Goal: Task Accomplishment & Management: Complete application form

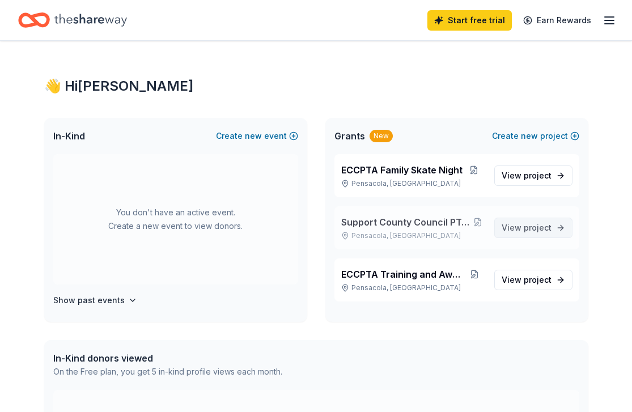
click at [521, 228] on span "View project" at bounding box center [526, 228] width 50 height 14
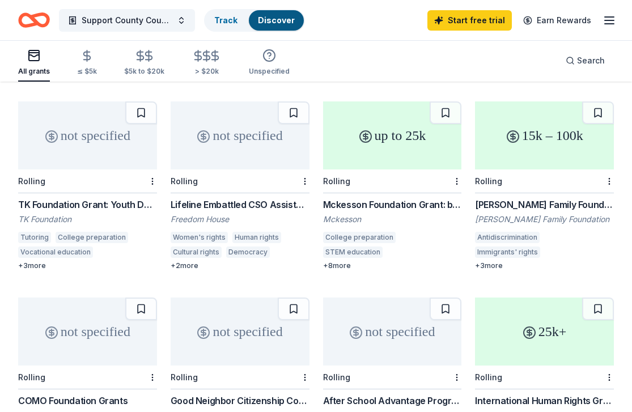
scroll to position [499, 0]
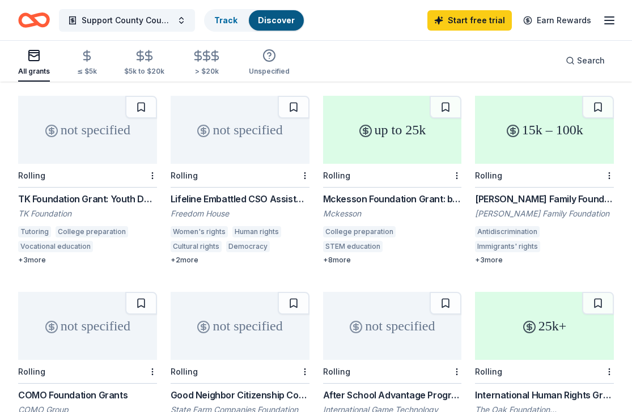
click at [341, 256] on div "+ 8 more" at bounding box center [392, 260] width 139 height 9
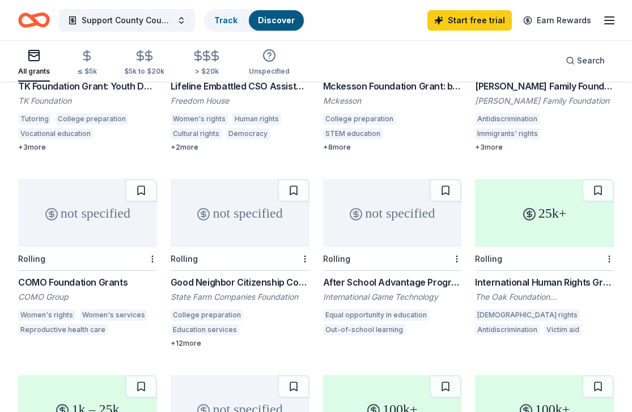
scroll to position [611, 0]
click at [189, 339] on div "+ 12 more" at bounding box center [240, 343] width 139 height 9
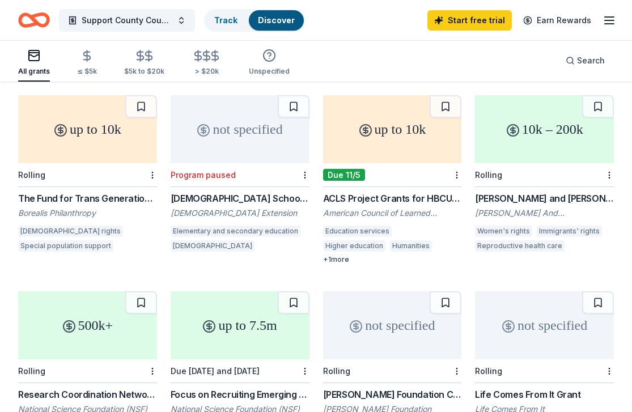
scroll to position [0, 0]
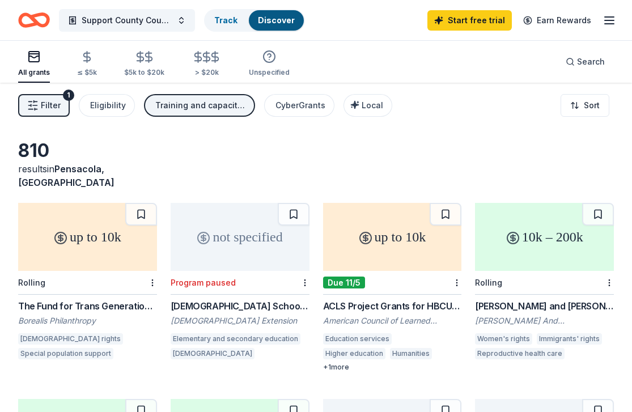
click at [35, 16] on icon "Home" at bounding box center [40, 19] width 18 height 11
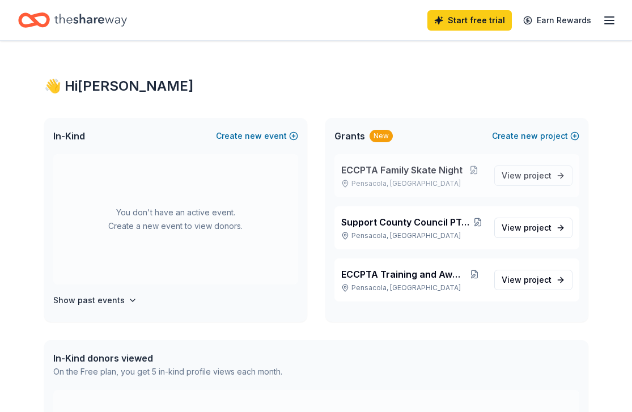
click at [424, 171] on span "ECCPTA Family Skate Night" at bounding box center [401, 170] width 121 height 14
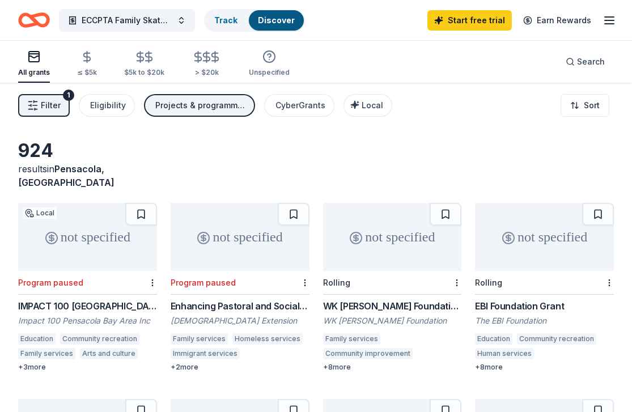
click at [31, 18] on icon "Home" at bounding box center [40, 19] width 18 height 11
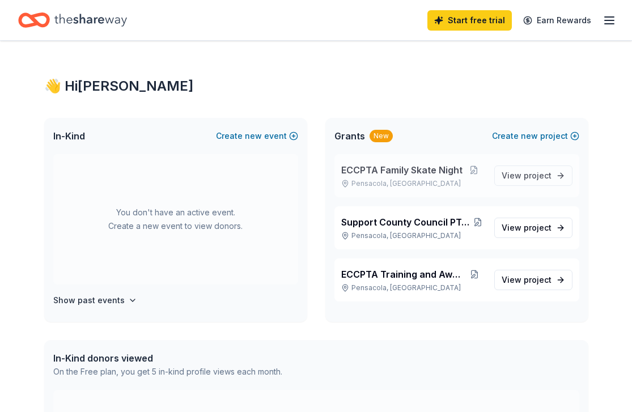
click at [420, 169] on span "ECCPTA Family Skate Night" at bounding box center [401, 170] width 121 height 14
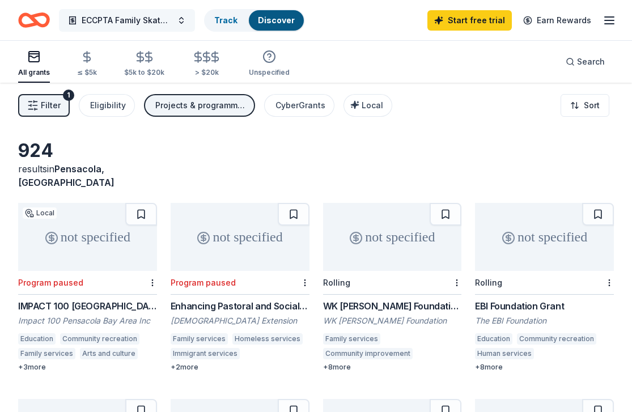
click at [142, 19] on span "ECCPTA Family Skate Night" at bounding box center [127, 21] width 91 height 14
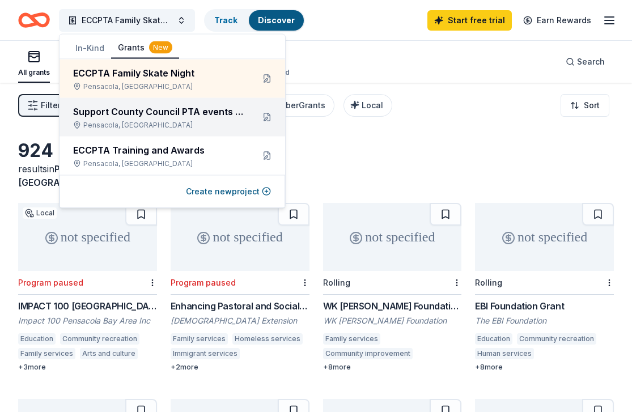
click at [132, 110] on div "Support County Council PTA events yearlong" at bounding box center [158, 112] width 171 height 14
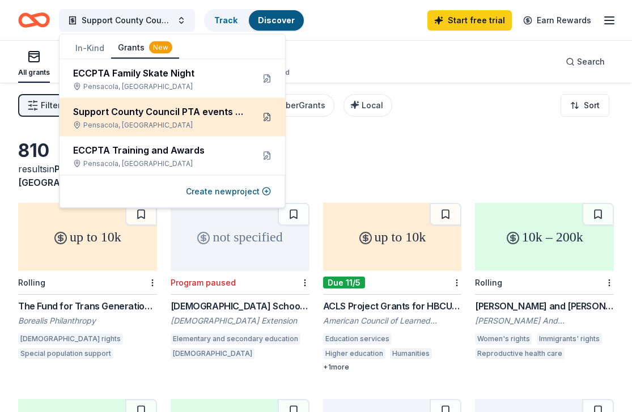
click at [266, 114] on button at bounding box center [267, 117] width 18 height 18
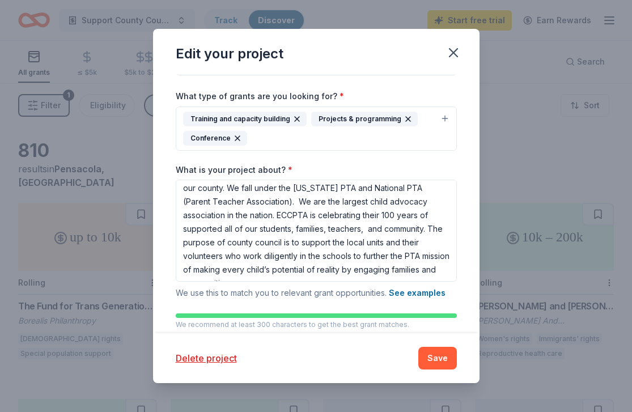
scroll to position [16, 0]
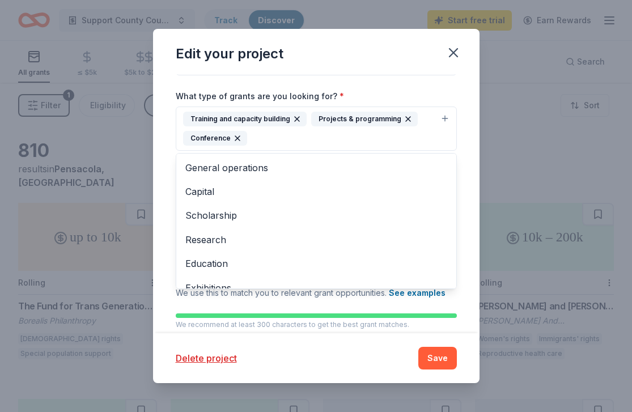
click at [445, 118] on button "Training and capacity building Projects & programming Conference" at bounding box center [316, 129] width 281 height 44
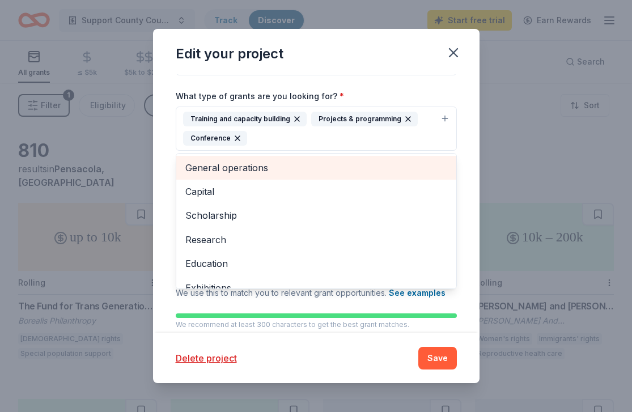
click at [254, 170] on span "General operations" at bounding box center [316, 167] width 262 height 15
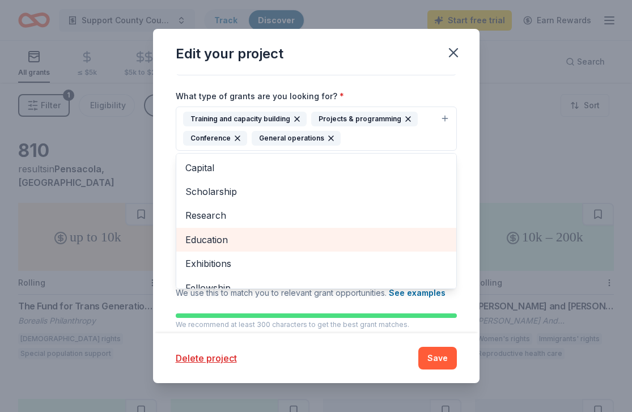
click at [223, 244] on span "Education" at bounding box center [316, 239] width 262 height 15
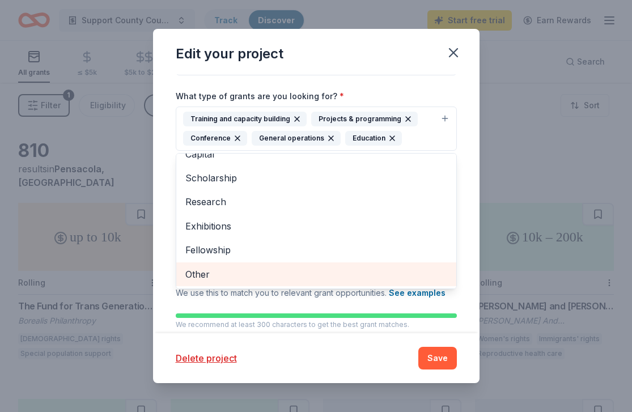
click at [202, 273] on span "Other" at bounding box center [316, 274] width 262 height 15
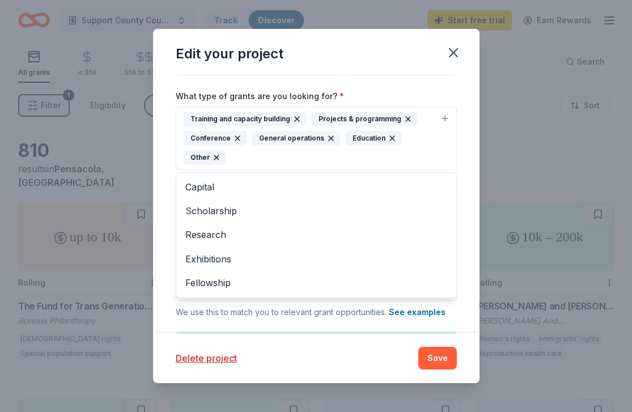
click at [433, 359] on div "Edit your project Project name * Support County Council PTA events yearlong ZIP…" at bounding box center [316, 206] width 326 height 355
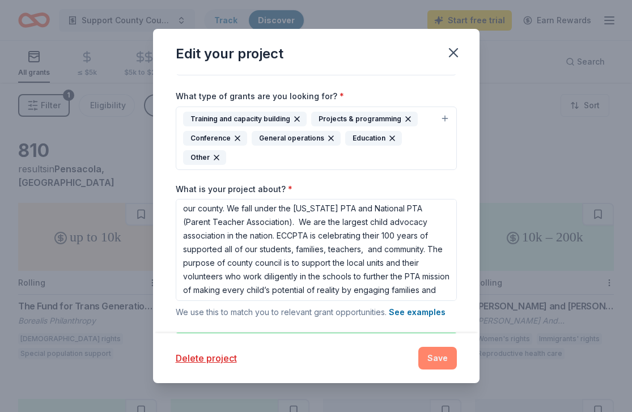
click at [435, 358] on button "Save" at bounding box center [437, 358] width 39 height 23
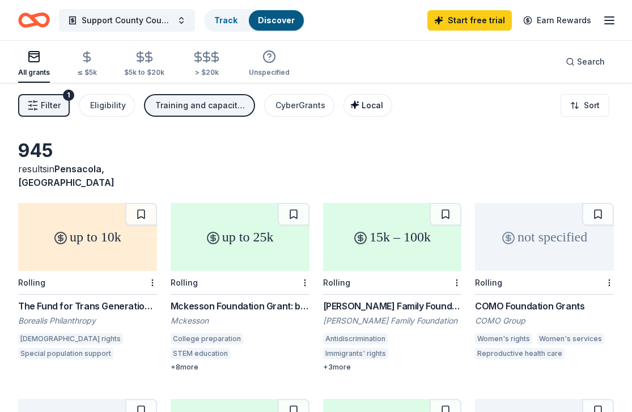
click at [361, 104] on span "Local" at bounding box center [372, 105] width 22 height 10
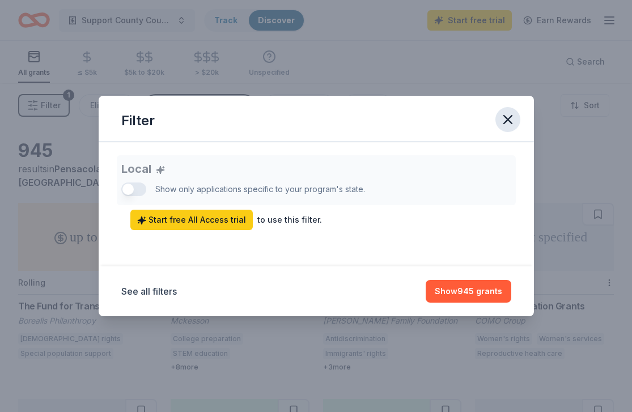
click at [505, 118] on icon "button" at bounding box center [508, 120] width 16 height 16
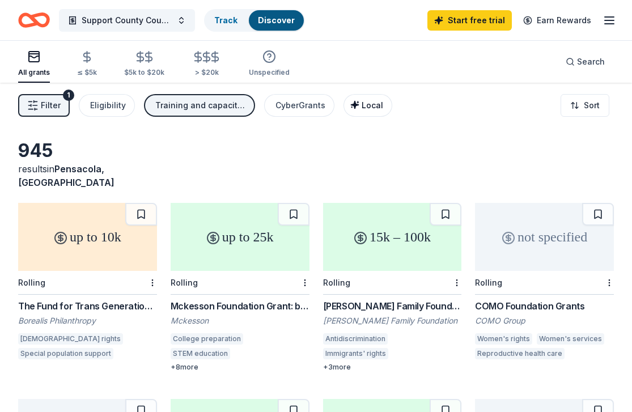
click at [364, 100] on div "Local" at bounding box center [369, 106] width 28 height 14
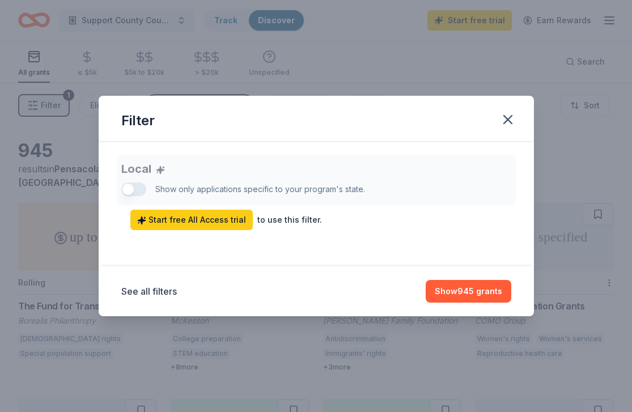
click at [141, 191] on div "Local Show only applications specific to your program's state. Start free All A…" at bounding box center [316, 192] width 390 height 75
click at [508, 118] on icon "button" at bounding box center [508, 120] width 8 height 8
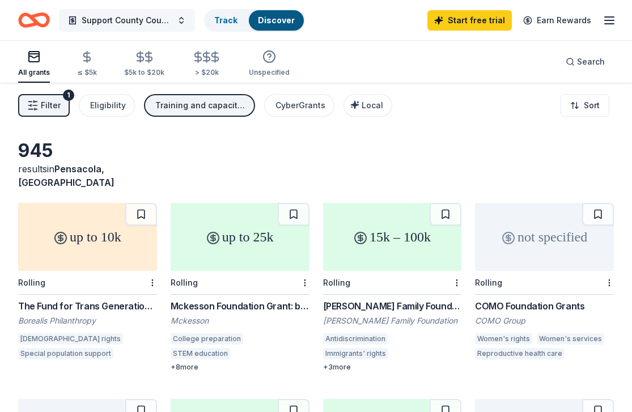
click at [129, 20] on span "Support County Council PTA events yearlong" at bounding box center [127, 21] width 91 height 14
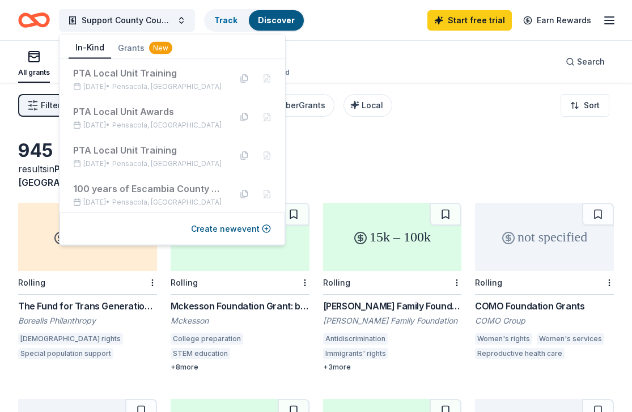
click at [93, 45] on button "In-Kind" at bounding box center [90, 48] width 42 height 22
click at [135, 186] on div "100 years of Escambia County Council of PTAs" at bounding box center [147, 188] width 148 height 14
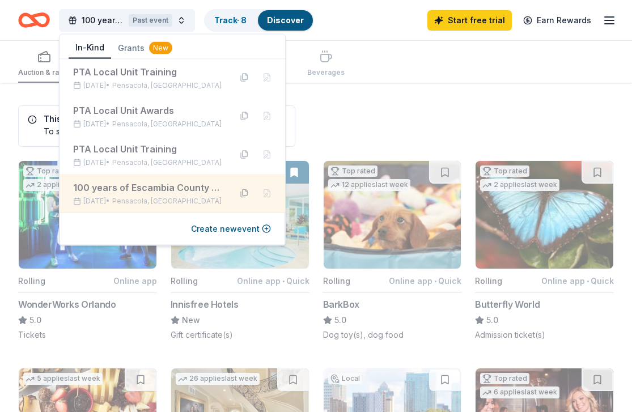
click at [244, 191] on button at bounding box center [244, 193] width 18 height 18
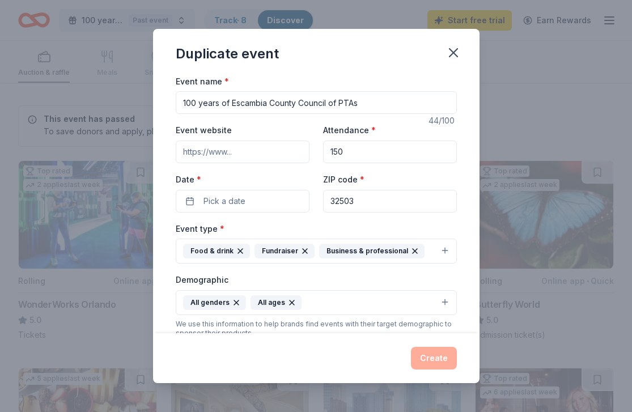
click at [230, 103] on input "100 years of Escambia County Council of PTAs" at bounding box center [316, 102] width 281 height 23
drag, startPoint x: 230, startPoint y: 103, endPoint x: 170, endPoint y: 104, distance: 60.1
click at [170, 104] on div "Event name * 100 years of Escambia County Council of PTAs 44 /100 Event website…" at bounding box center [316, 203] width 326 height 259
click at [314, 105] on input "Escambia County Council of PTAs" at bounding box center [316, 102] width 281 height 23
type input "Escambia County Council PTA 2025-2026 Year of Service"
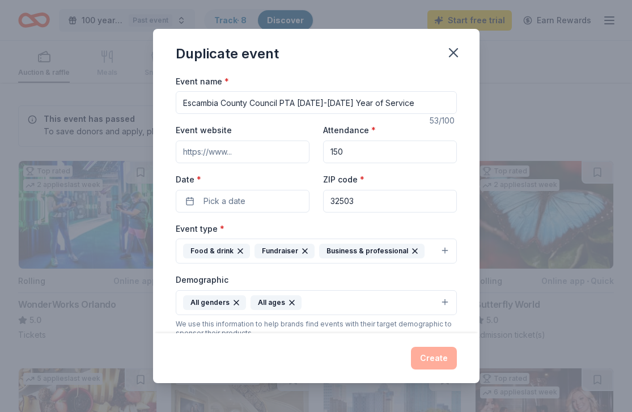
click at [263, 154] on input "Event website" at bounding box center [243, 152] width 134 height 23
click at [356, 152] on input "150" at bounding box center [390, 152] width 134 height 23
drag, startPoint x: 350, startPoint y: 152, endPoint x: 330, endPoint y: 152, distance: 20.4
click at [330, 152] on input "150" at bounding box center [390, 152] width 134 height 23
type input "300"
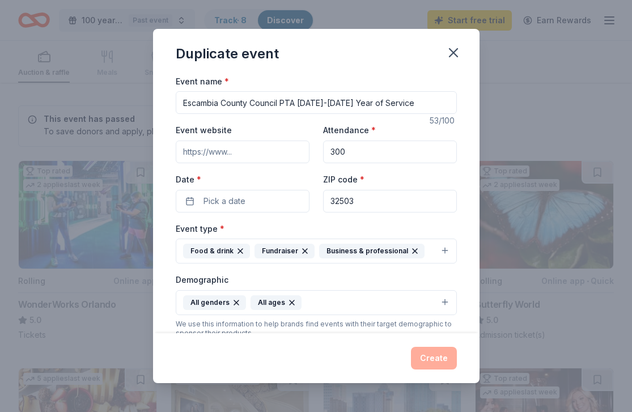
click at [401, 105] on input "Escambia County Council PTA 2025-2026 Year of Service" at bounding box center [316, 102] width 281 height 23
drag, startPoint x: 401, startPoint y: 105, endPoint x: 299, endPoint y: 104, distance: 101.4
click at [299, 104] on input "Escambia County Council PTA 2025-2026 Year of Service" at bounding box center [316, 102] width 281 height 23
type input "Escambia County Council PTA Founders Day Luncheon and Family Skate Event"
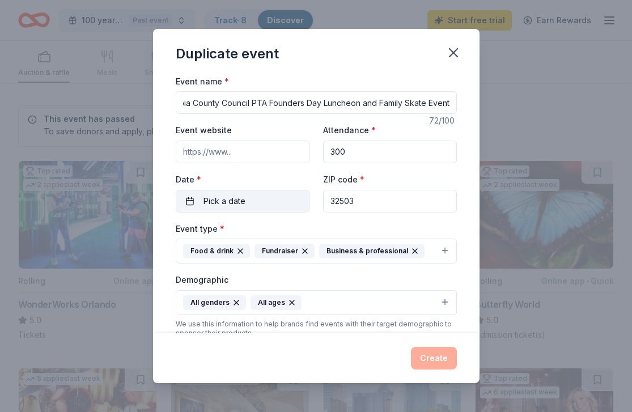
click at [249, 198] on button "Pick a date" at bounding box center [243, 201] width 134 height 23
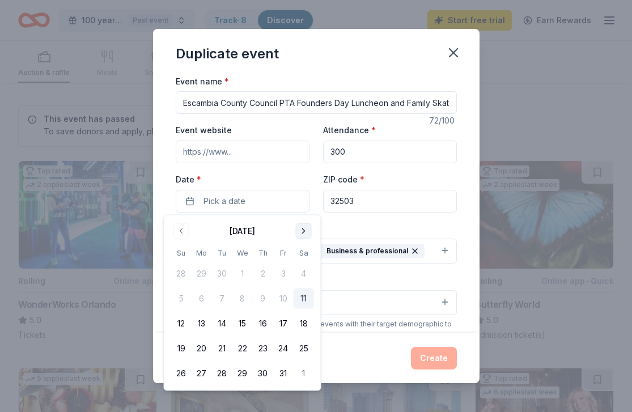
click at [304, 230] on button "Go to next month" at bounding box center [304, 231] width 16 height 16
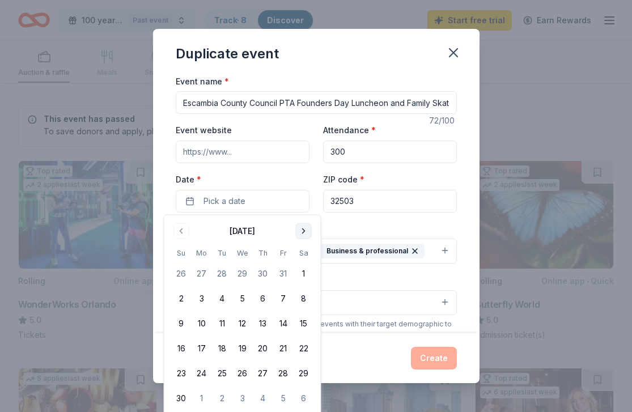
click at [304, 230] on button "Go to next month" at bounding box center [304, 231] width 16 height 16
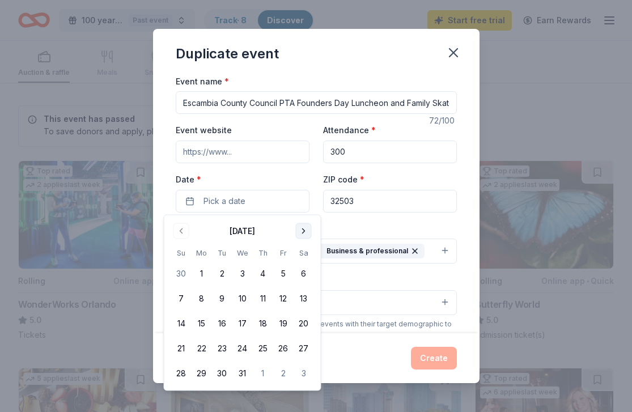
click at [304, 230] on button "Go to next month" at bounding box center [304, 231] width 16 height 16
click at [183, 229] on button "Go to previous month" at bounding box center [181, 231] width 16 height 16
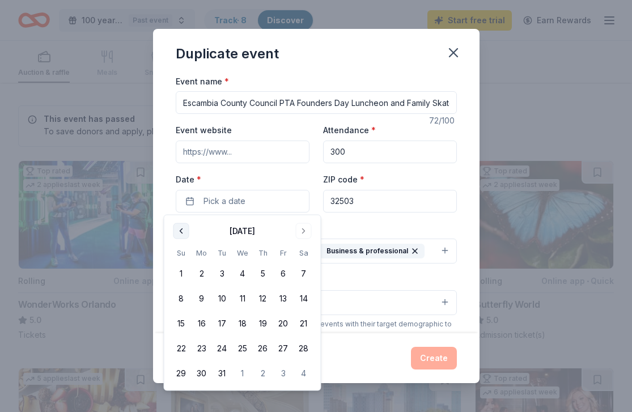
click at [183, 229] on button "Go to previous month" at bounding box center [181, 231] width 16 height 16
click at [199, 324] on button "16" at bounding box center [201, 323] width 20 height 20
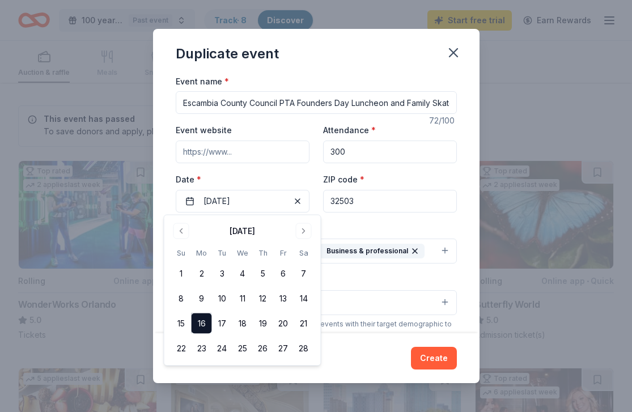
click at [364, 203] on input "32503" at bounding box center [390, 201] width 134 height 23
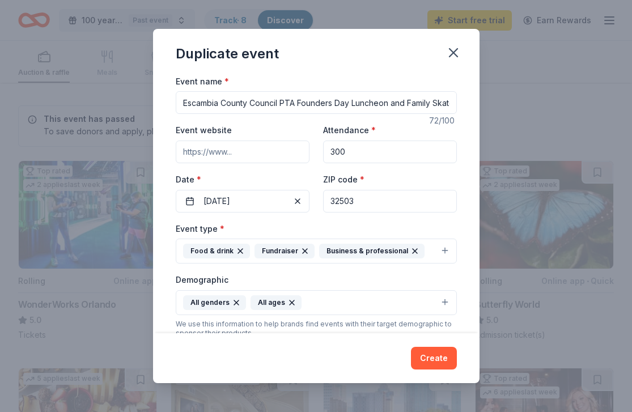
click at [319, 253] on div "Business & professional" at bounding box center [371, 251] width 105 height 15
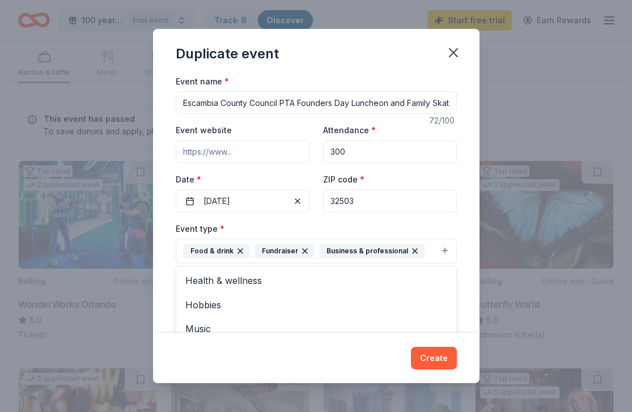
click at [303, 249] on icon "button" at bounding box center [305, 251] width 5 height 5
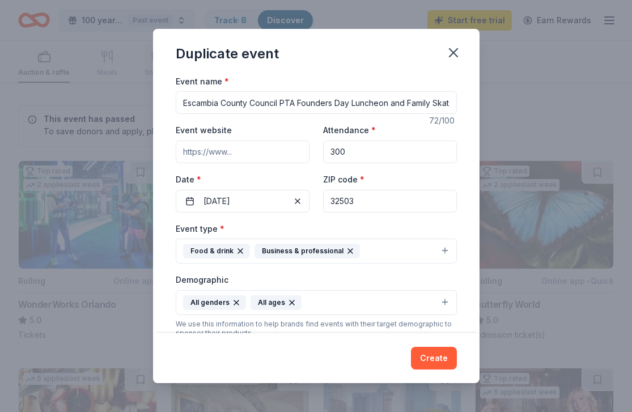
click at [346, 251] on icon "button" at bounding box center [350, 250] width 9 height 9
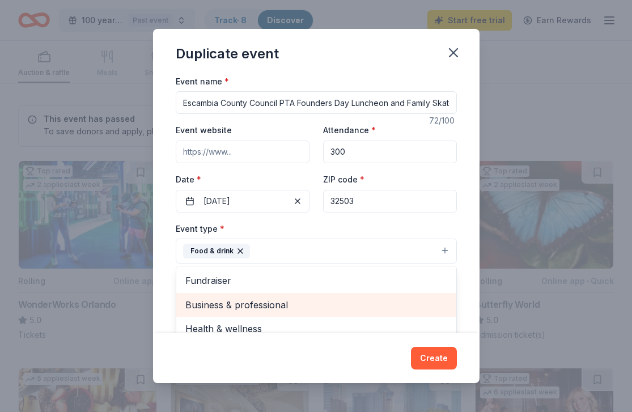
scroll to position [14, 0]
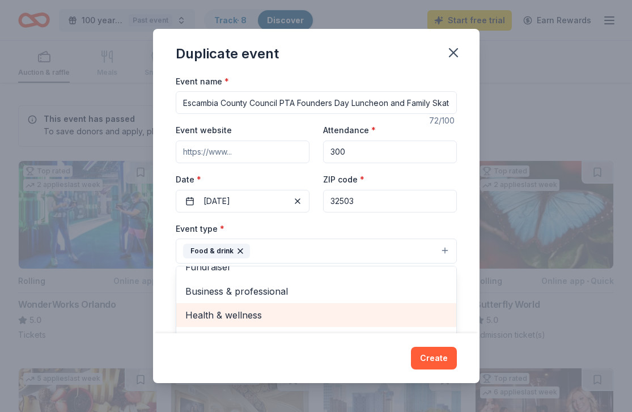
click at [270, 312] on span "Health & wellness" at bounding box center [316, 315] width 262 height 15
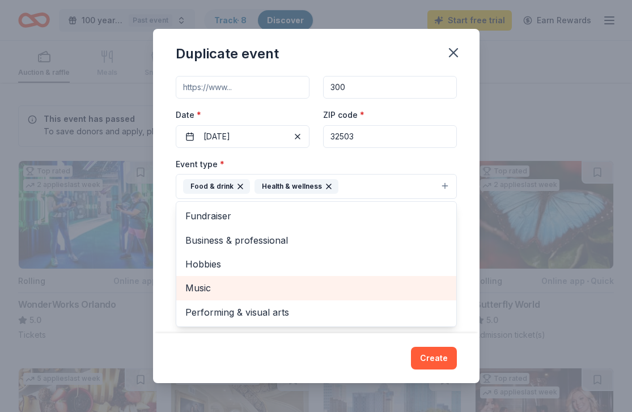
scroll to position [59, 0]
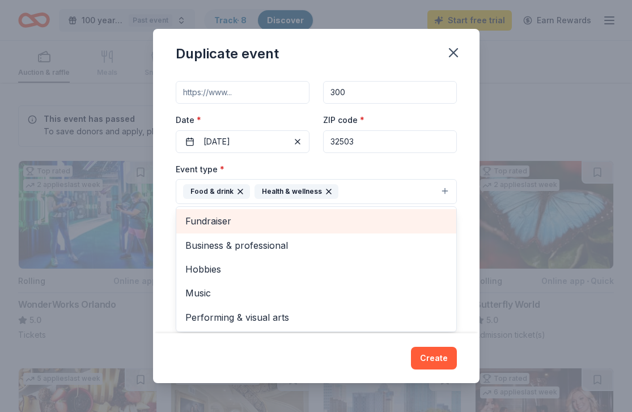
click at [217, 221] on span "Fundraiser" at bounding box center [316, 221] width 262 height 15
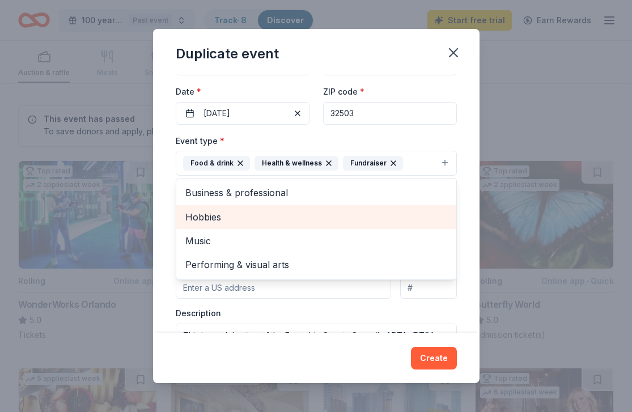
scroll to position [88, 0]
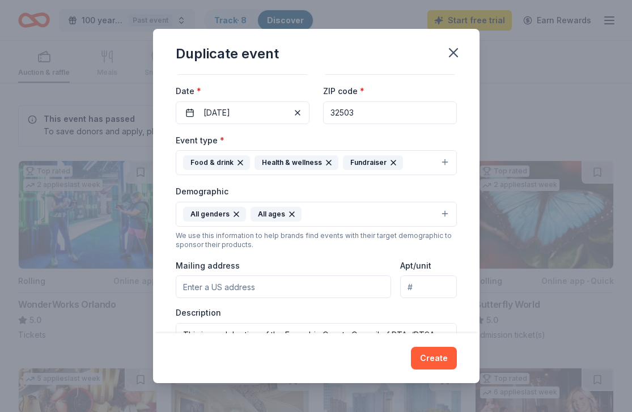
click at [448, 160] on button "Food & drink Health & wellness Fundraiser" at bounding box center [316, 162] width 281 height 25
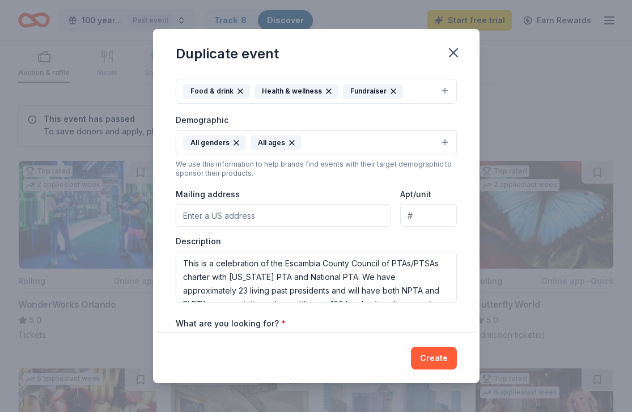
scroll to position [163, 0]
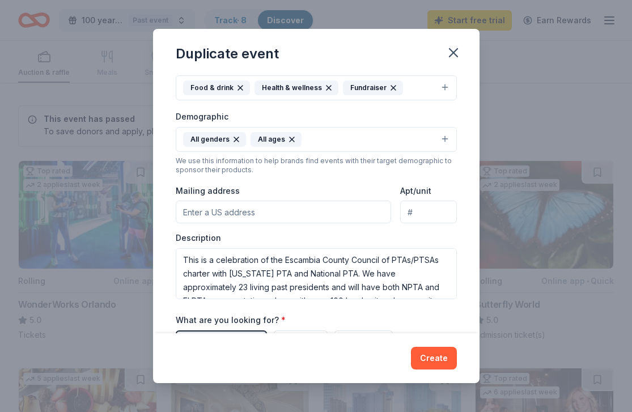
click at [261, 210] on input "Mailing address" at bounding box center [284, 212] width 216 height 23
type input "30 E Texar Dr"
type input "Rm 140"
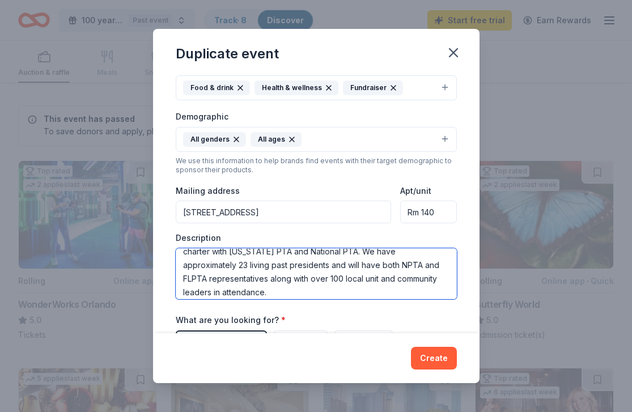
scroll to position [27, 0]
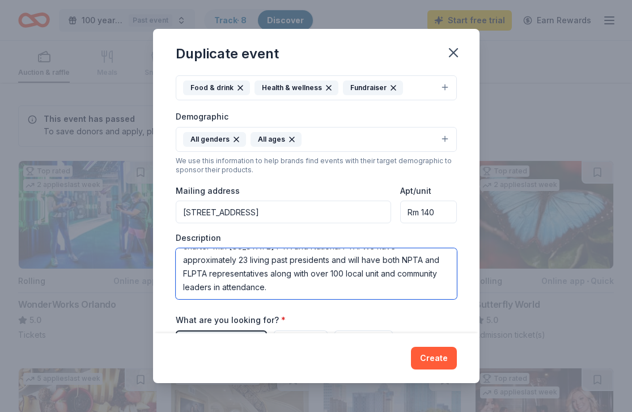
drag, startPoint x: 185, startPoint y: 251, endPoint x: 282, endPoint y: 286, distance: 103.6
click at [282, 286] on textarea "This is a celebration of the Escambia County Council of PTAs/PTSAs charter with…" at bounding box center [316, 273] width 281 height 51
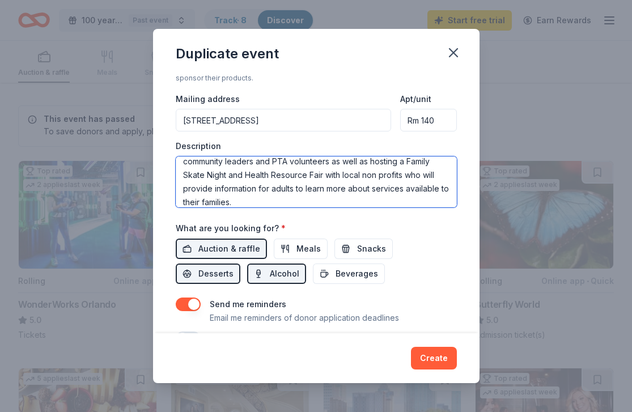
scroll to position [257, 0]
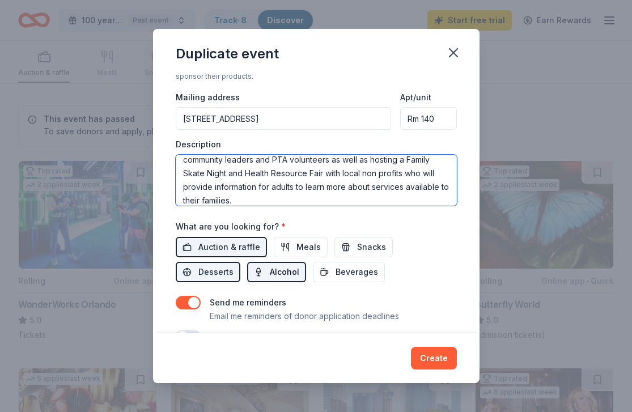
type textarea "We are closing out our 100 yr celebration of service in Escambia County with ou…"
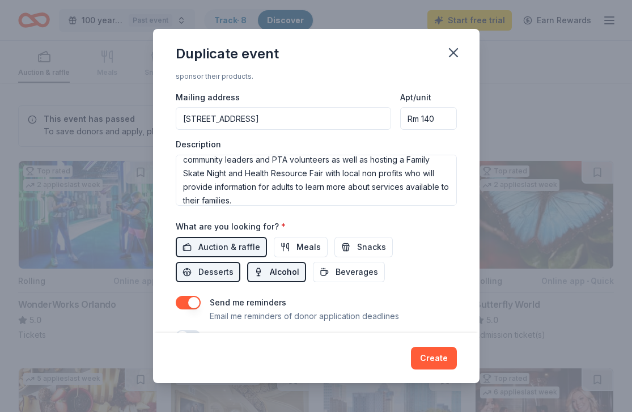
click at [270, 269] on span "Alcohol" at bounding box center [284, 272] width 29 height 14
click at [233, 265] on span "Desserts" at bounding box center [215, 272] width 35 height 14
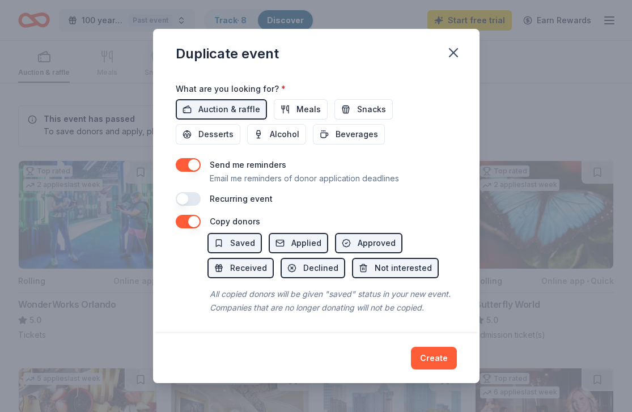
scroll to position [395, 0]
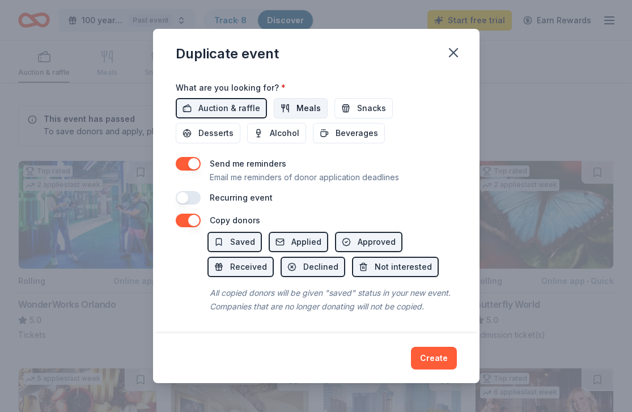
click at [306, 104] on span "Meals" at bounding box center [308, 108] width 24 height 14
click at [335, 131] on span "Beverages" at bounding box center [356, 133] width 42 height 14
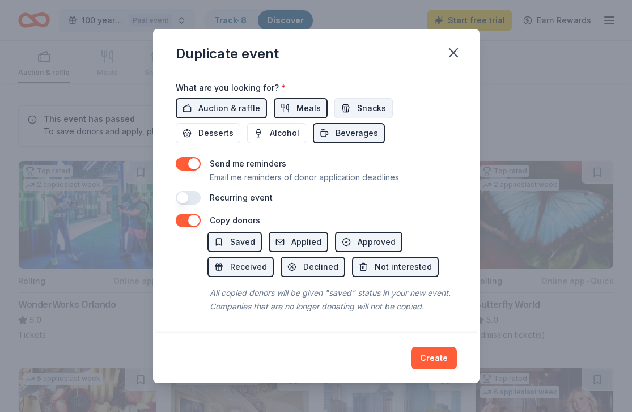
click at [371, 110] on span "Snacks" at bounding box center [371, 108] width 29 height 14
click at [233, 126] on span "Desserts" at bounding box center [215, 133] width 35 height 14
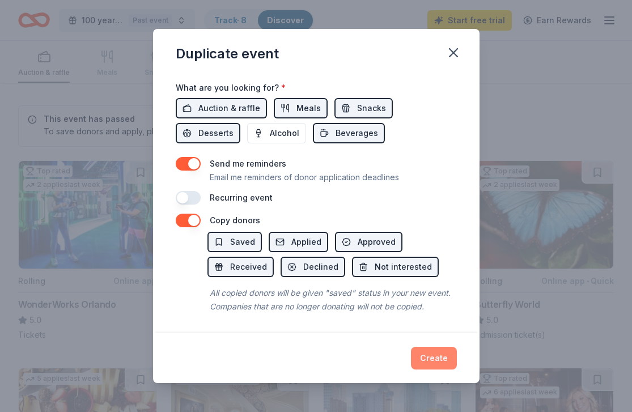
click at [440, 355] on button "Create" at bounding box center [434, 358] width 46 height 23
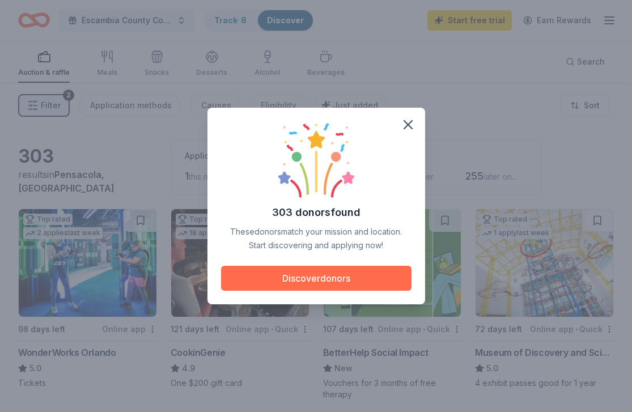
click at [322, 281] on button "Discover donors" at bounding box center [316, 278] width 190 height 25
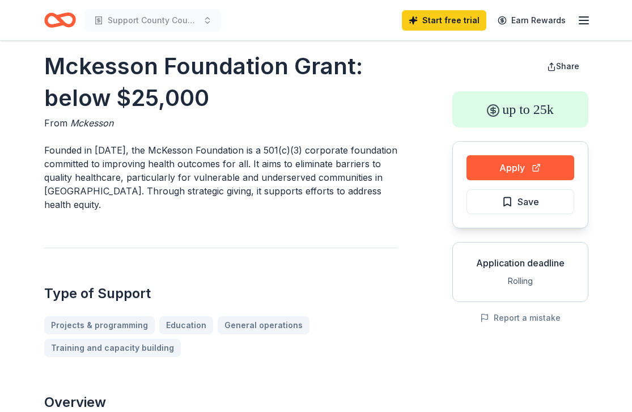
scroll to position [10, 0]
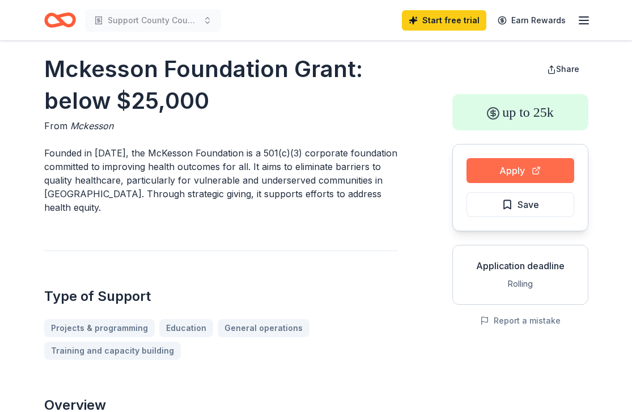
click at [508, 173] on button "Apply" at bounding box center [520, 170] width 108 height 25
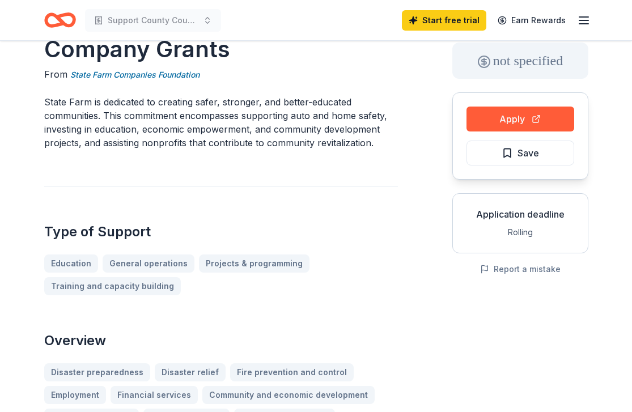
scroll to position [58, 0]
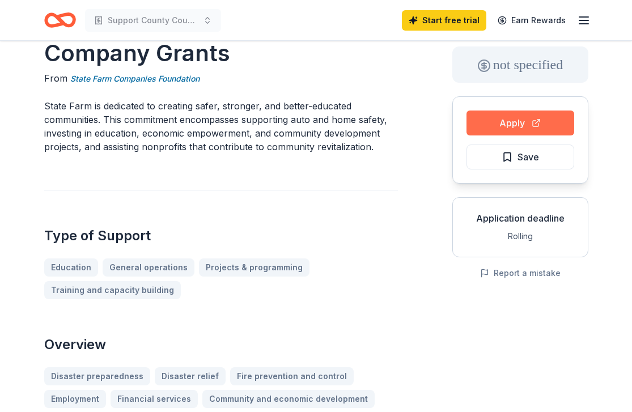
click at [513, 122] on button "Apply" at bounding box center [520, 122] width 108 height 25
